Goal: Navigation & Orientation: Go to known website

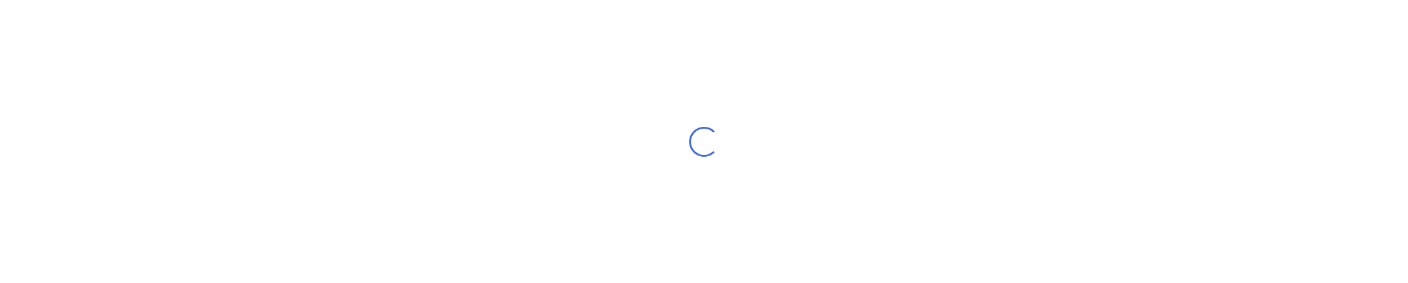
click at [277, 142] on div "Loading..." at bounding box center [704, 141] width 1408 height 283
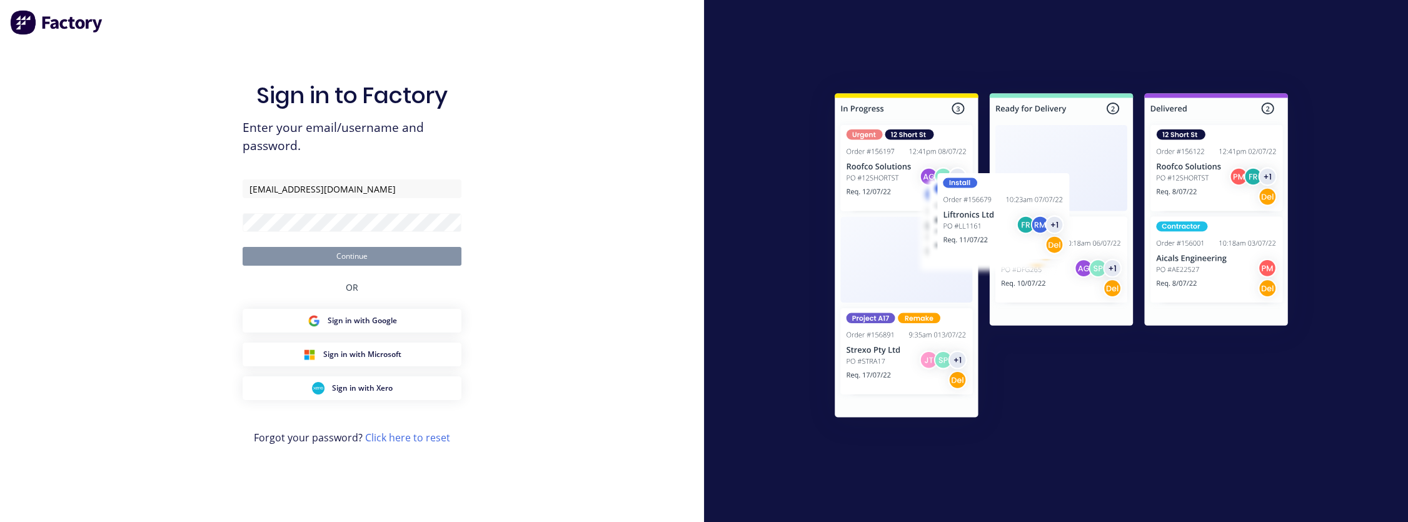
type input "[EMAIL_ADDRESS][DOMAIN_NAME]"
